Goal: Ask a question

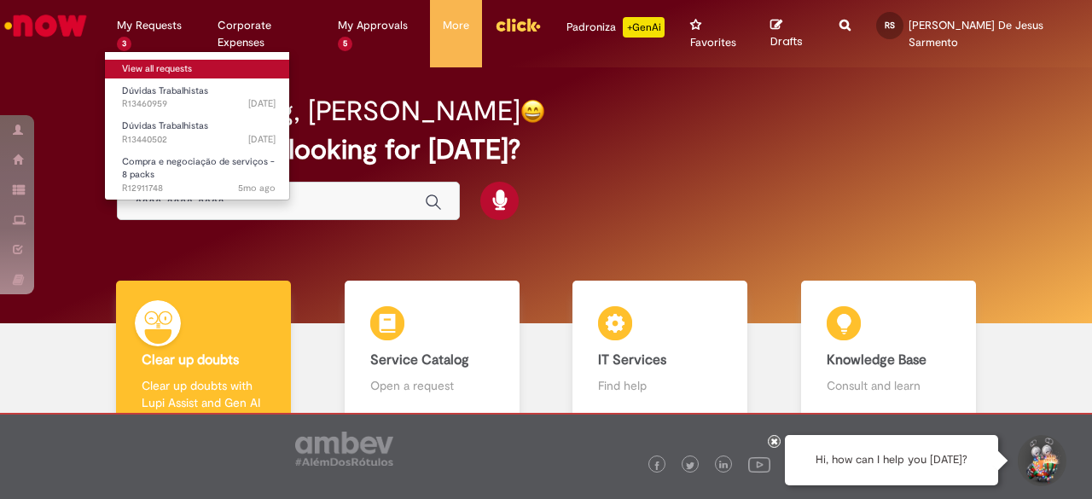
click at [159, 67] on link "View all requests" at bounding box center [199, 69] width 188 height 19
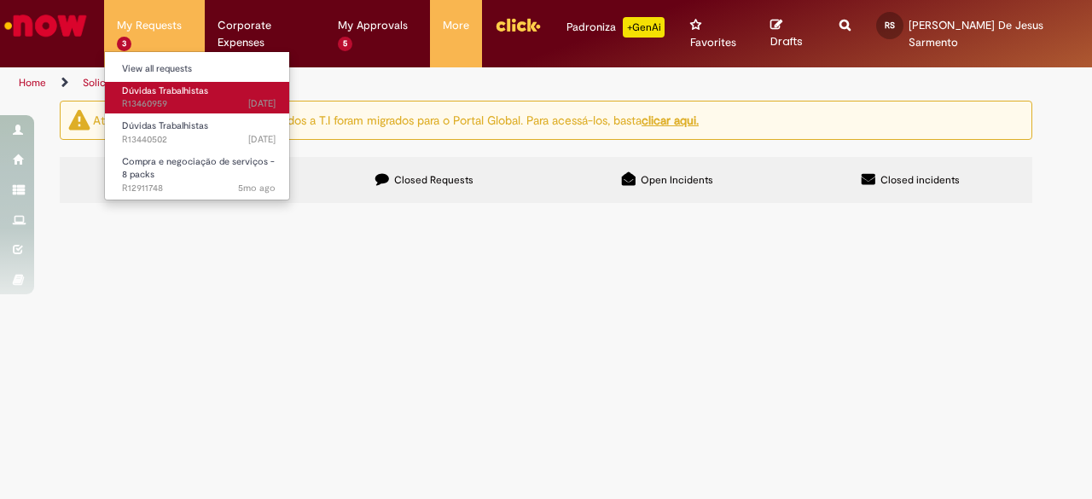
click at [151, 94] on span "Dúvidas Trabalhistas" at bounding box center [165, 90] width 86 height 13
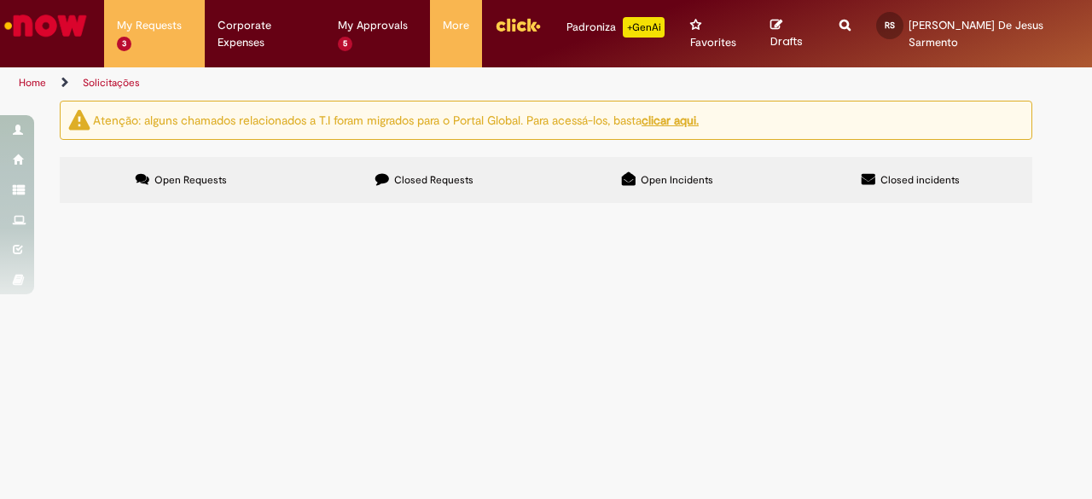
click at [0, 0] on span "R13460959" at bounding box center [0, 0] width 0 height 0
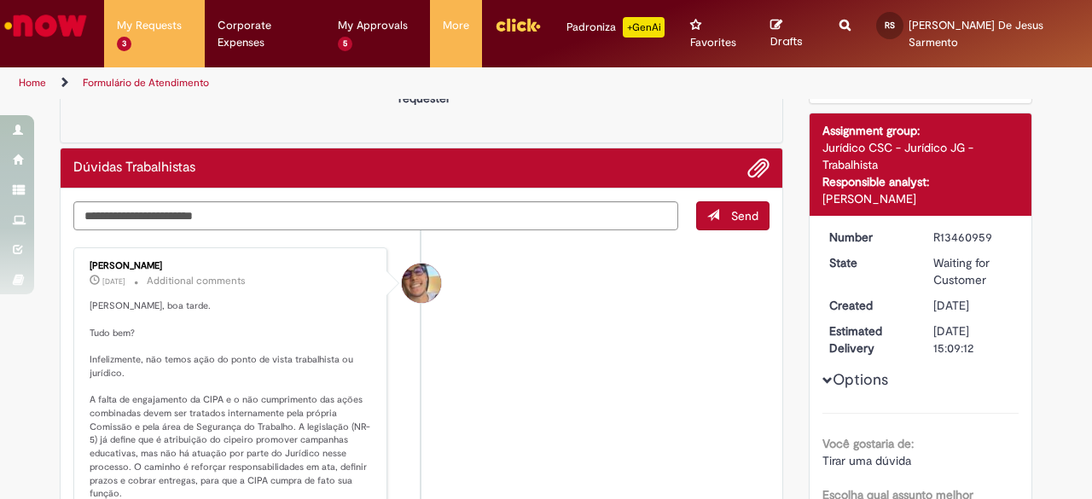
scroll to position [171, 0]
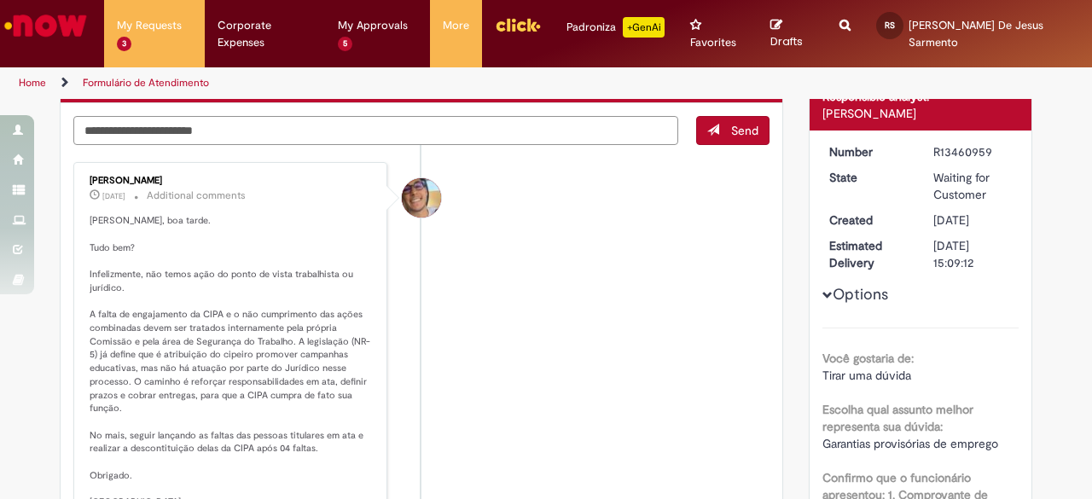
click at [129, 116] on textarea "Type your message here..." at bounding box center [375, 130] width 605 height 28
type textarea "**********"
click at [732, 116] on span "Send" at bounding box center [733, 130] width 73 height 29
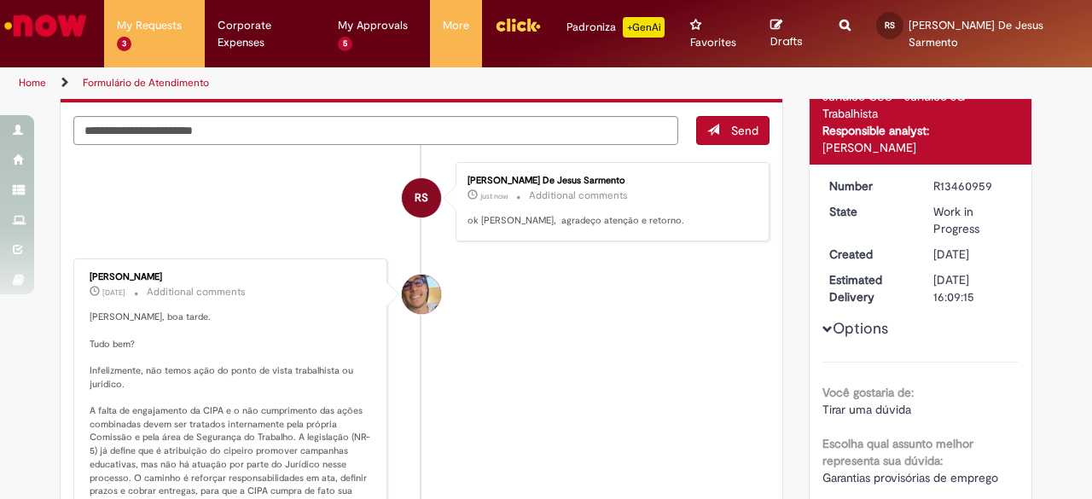
click at [29, 76] on link "Home" at bounding box center [32, 83] width 27 height 14
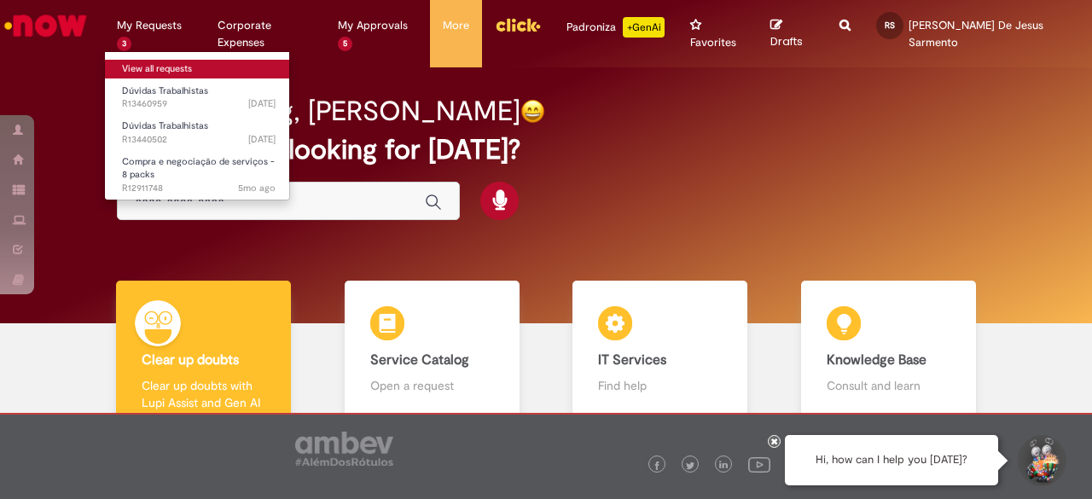
click at [164, 63] on link "View all requests" at bounding box center [199, 69] width 188 height 19
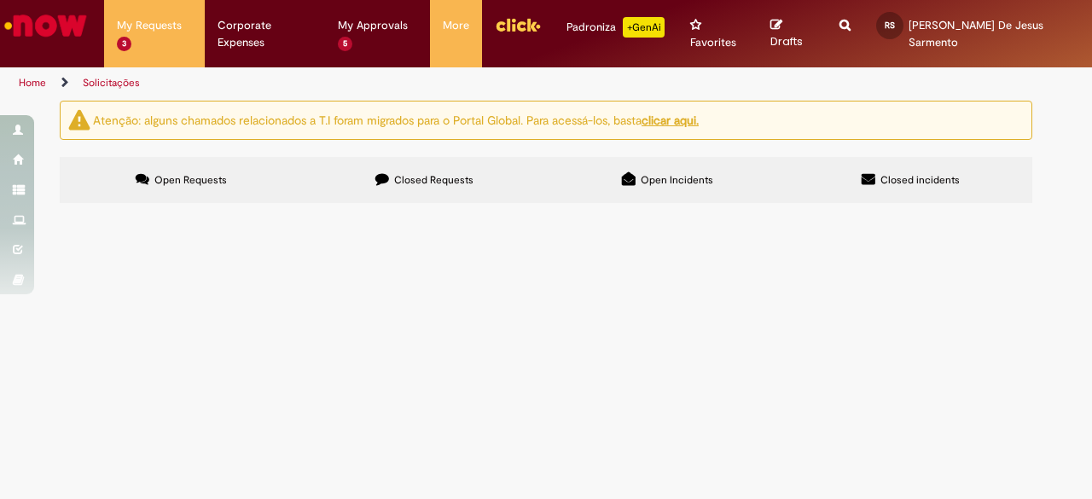
scroll to position [85, 0]
click at [0, 0] on span "R13440502" at bounding box center [0, 0] width 0 height 0
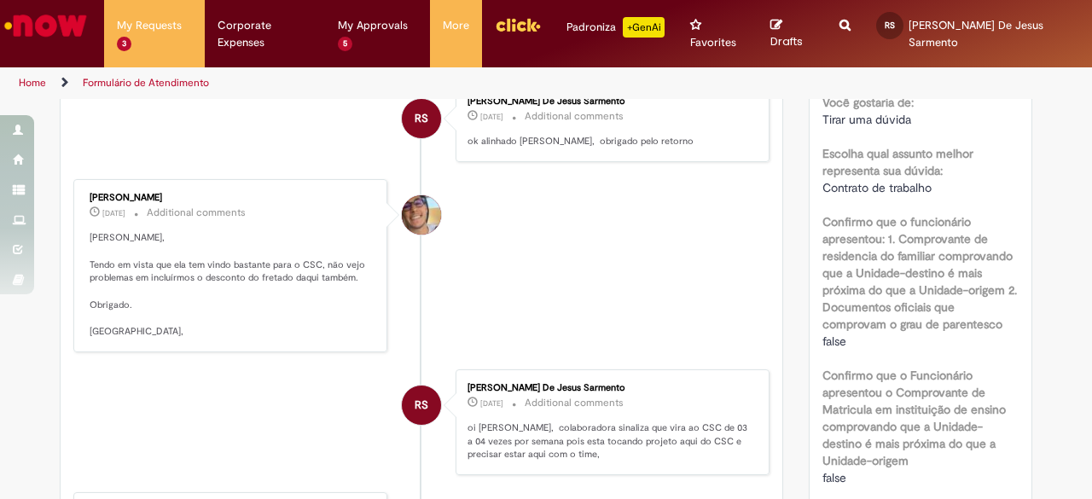
scroll to position [85, 0]
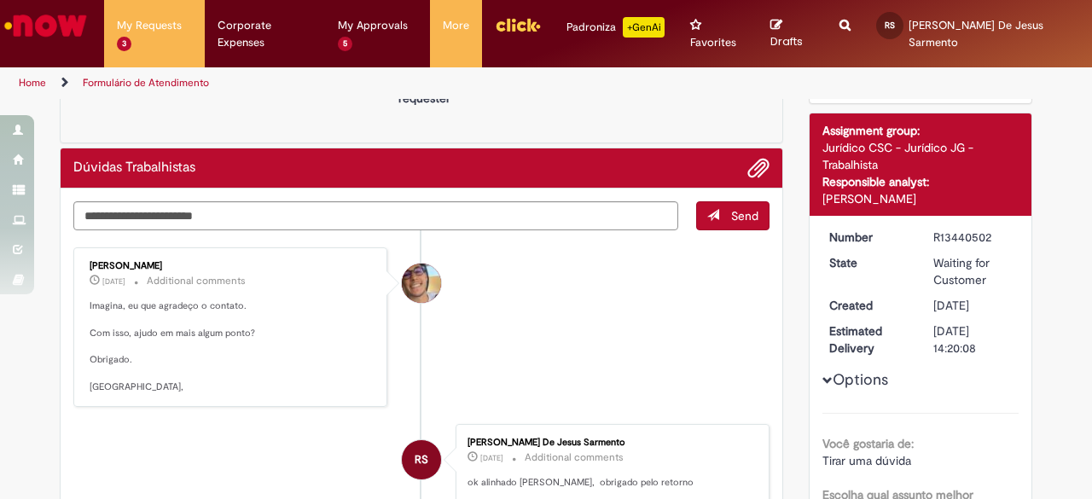
click at [31, 76] on link "Home" at bounding box center [32, 83] width 27 height 14
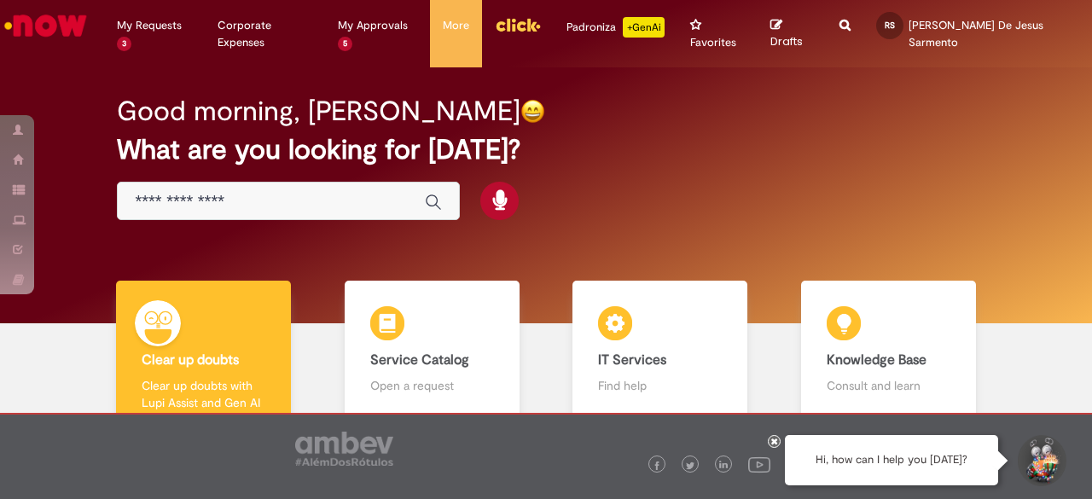
click at [231, 192] on input "Just type here" at bounding box center [271, 202] width 273 height 20
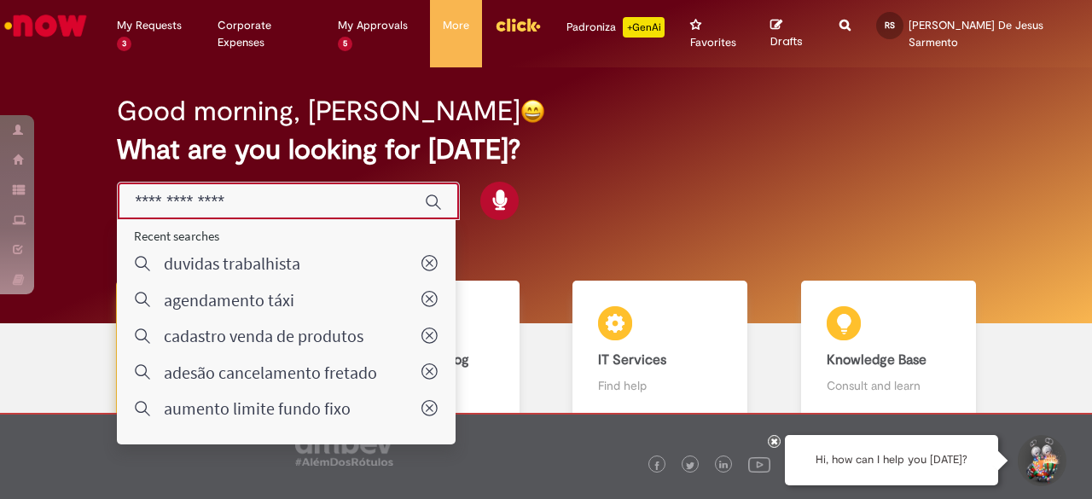
type input "**********"
